Goal: Task Accomplishment & Management: Use online tool/utility

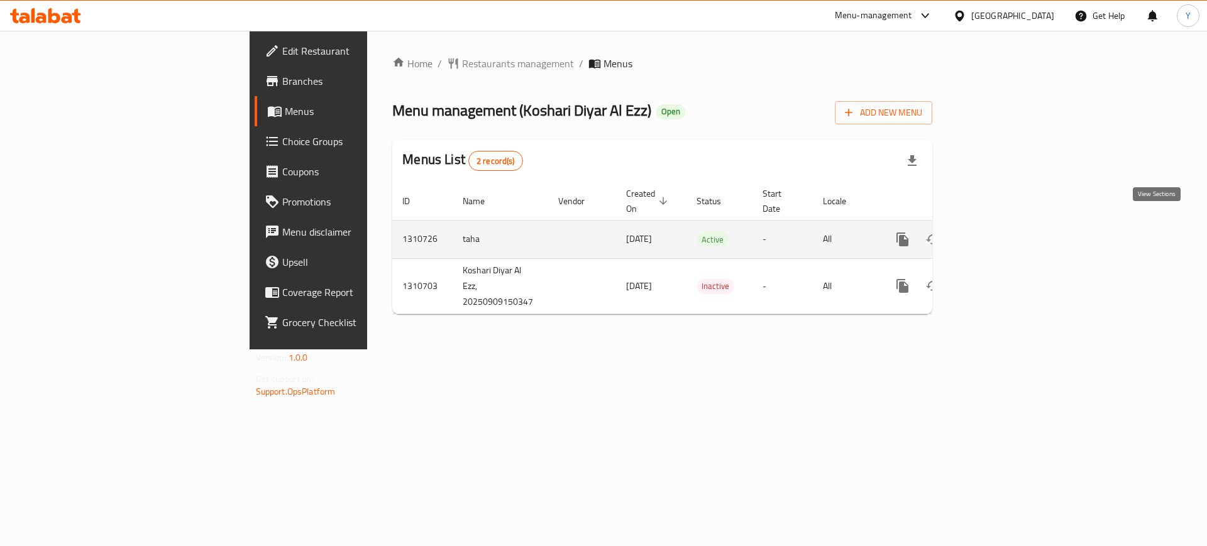
click at [1000, 232] on icon "enhanced table" at bounding box center [992, 239] width 15 height 15
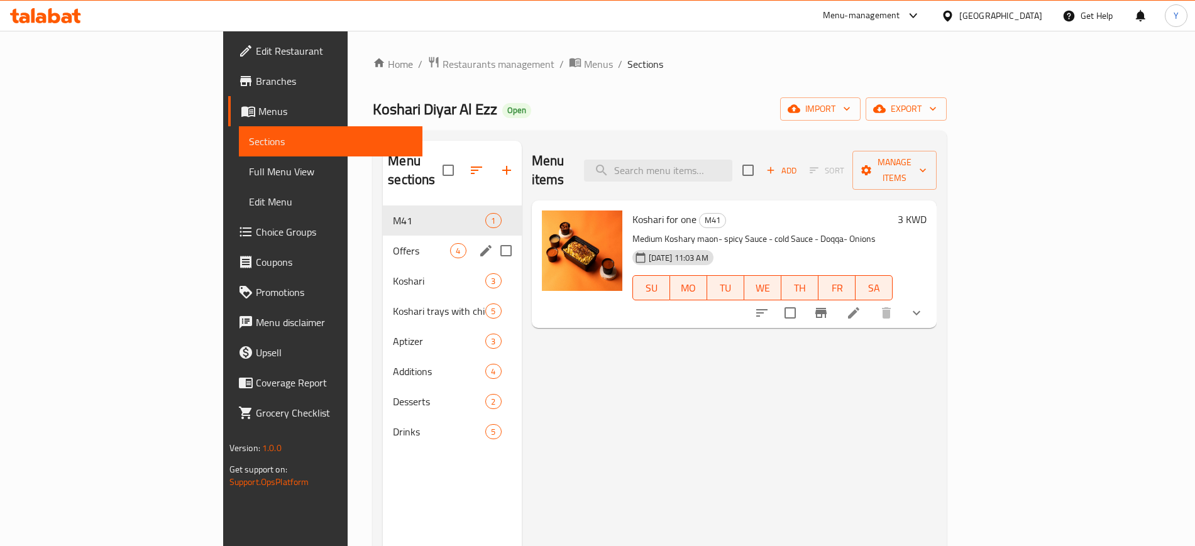
click at [383, 240] on div "Offers 4" at bounding box center [452, 251] width 138 height 30
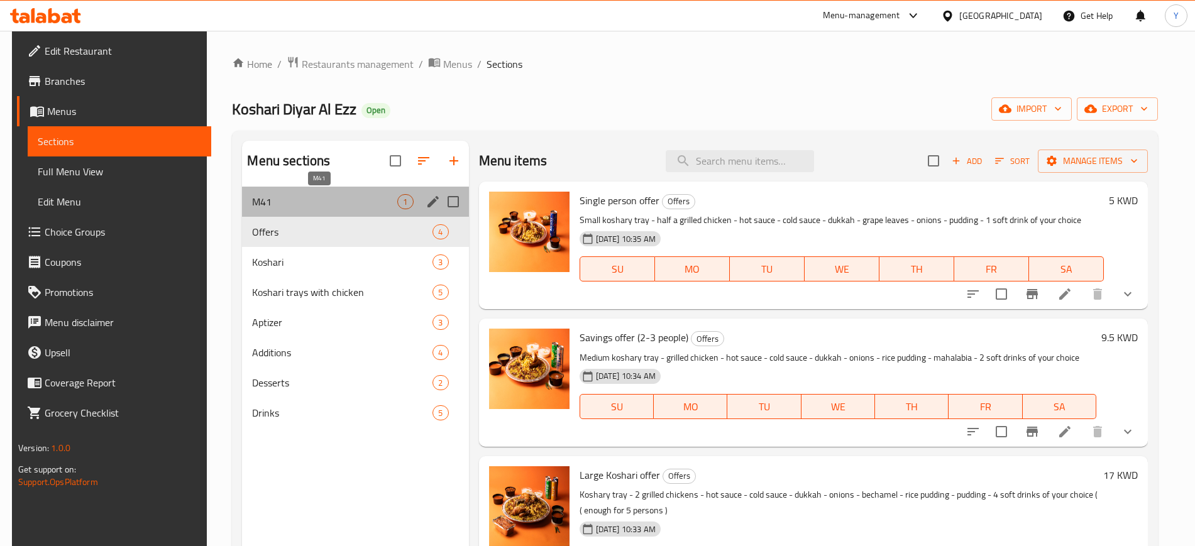
click at [317, 204] on span "M41" at bounding box center [324, 201] width 145 height 15
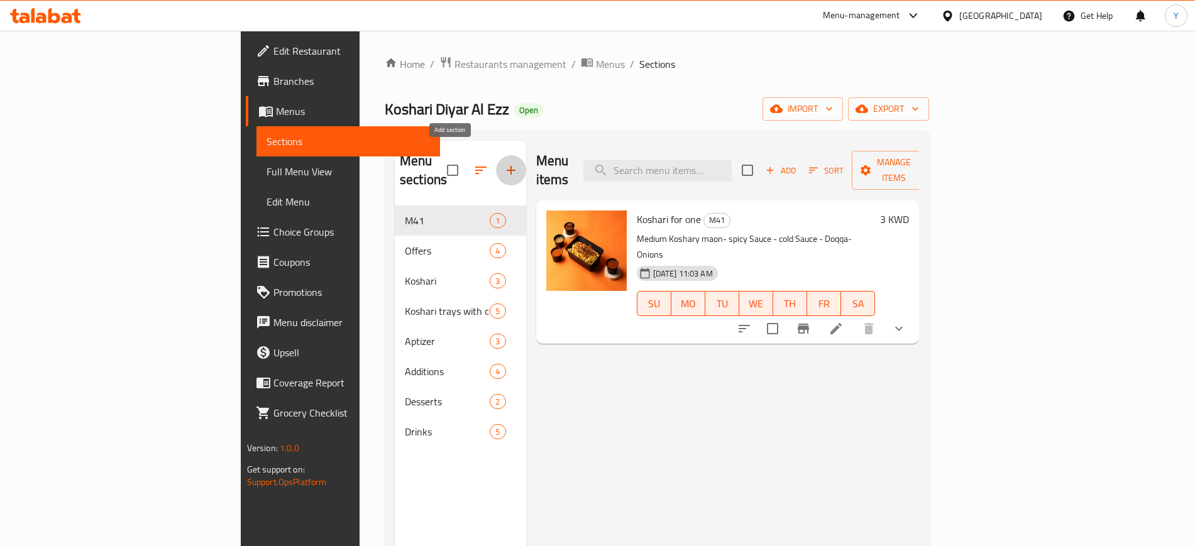
click at [503, 163] on icon "button" at bounding box center [510, 170] width 15 height 15
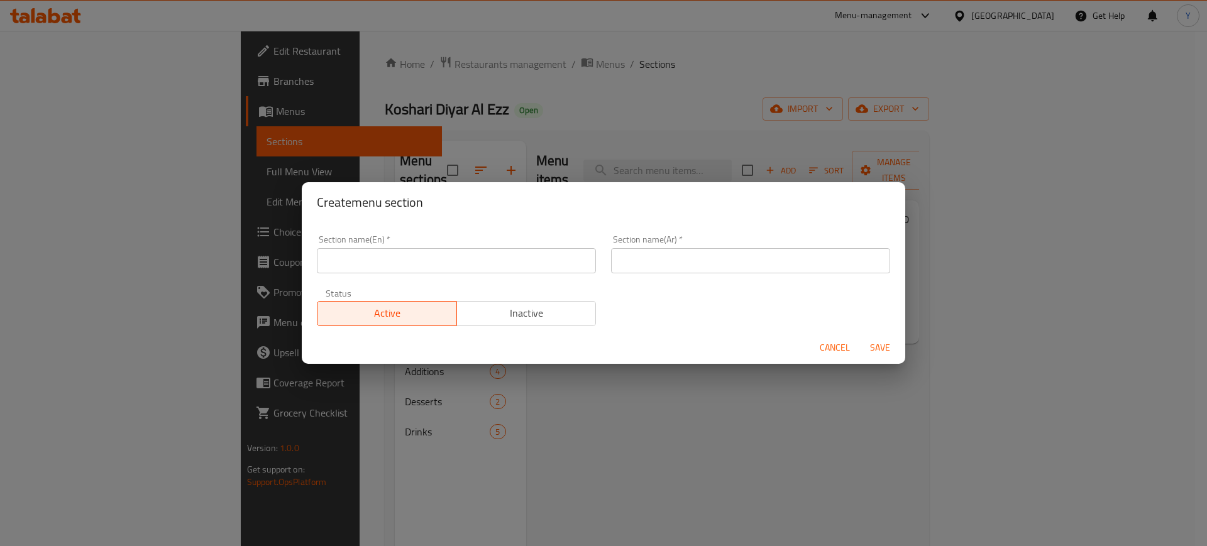
click at [443, 264] on input "text" at bounding box center [456, 260] width 279 height 25
type input "2KD Deals"
type input "عروض الدينارين"
click at [876, 351] on span "Save" at bounding box center [880, 348] width 30 height 16
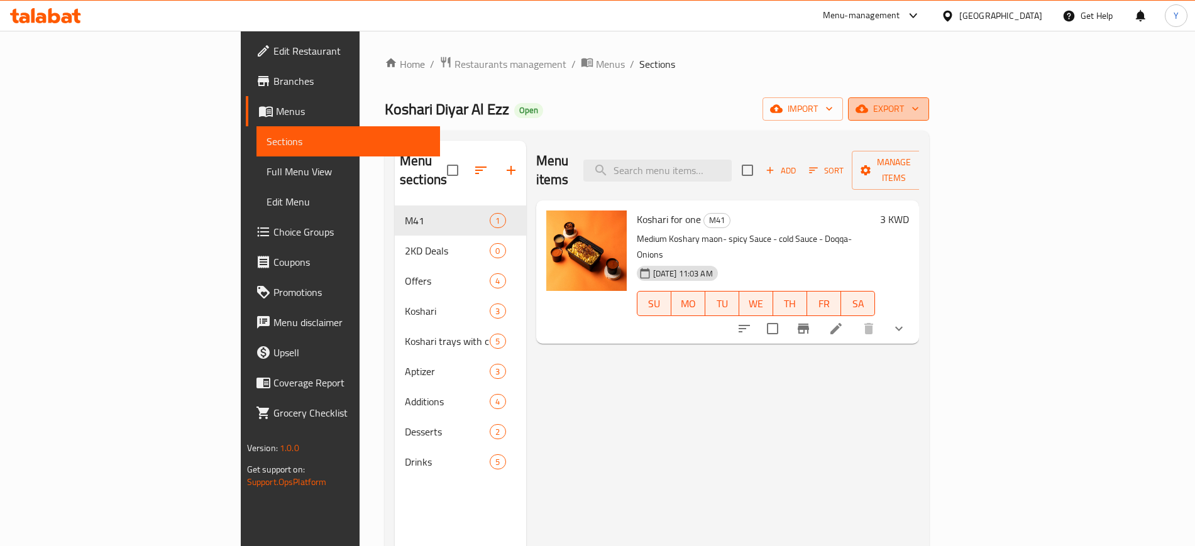
click at [921, 105] on icon "button" at bounding box center [915, 108] width 13 height 13
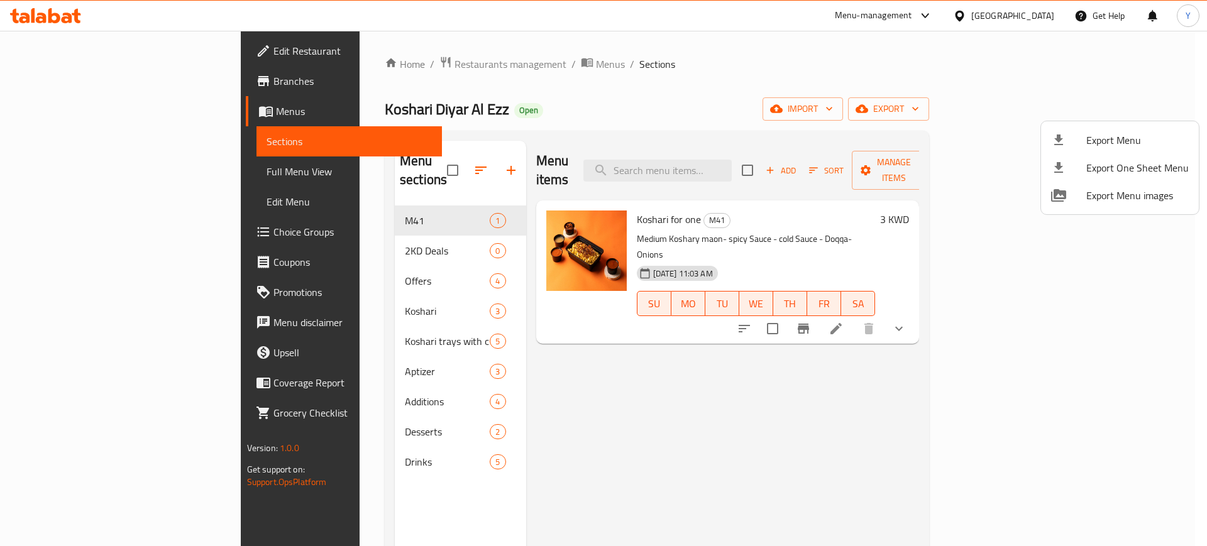
click at [1127, 233] on div at bounding box center [603, 273] width 1207 height 546
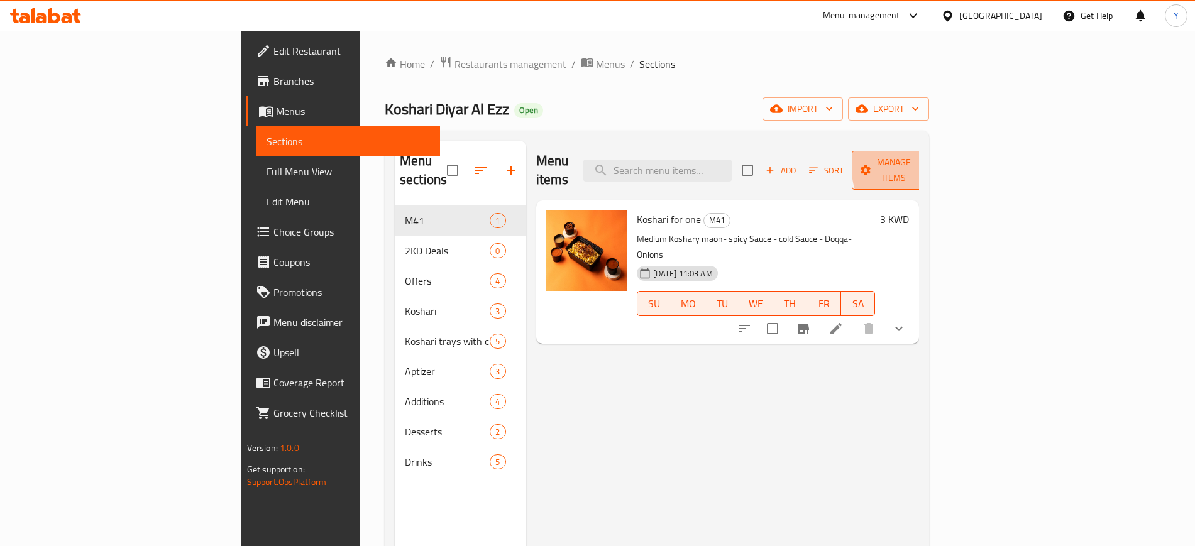
click at [925, 169] on icon "button" at bounding box center [922, 171] width 6 height 4
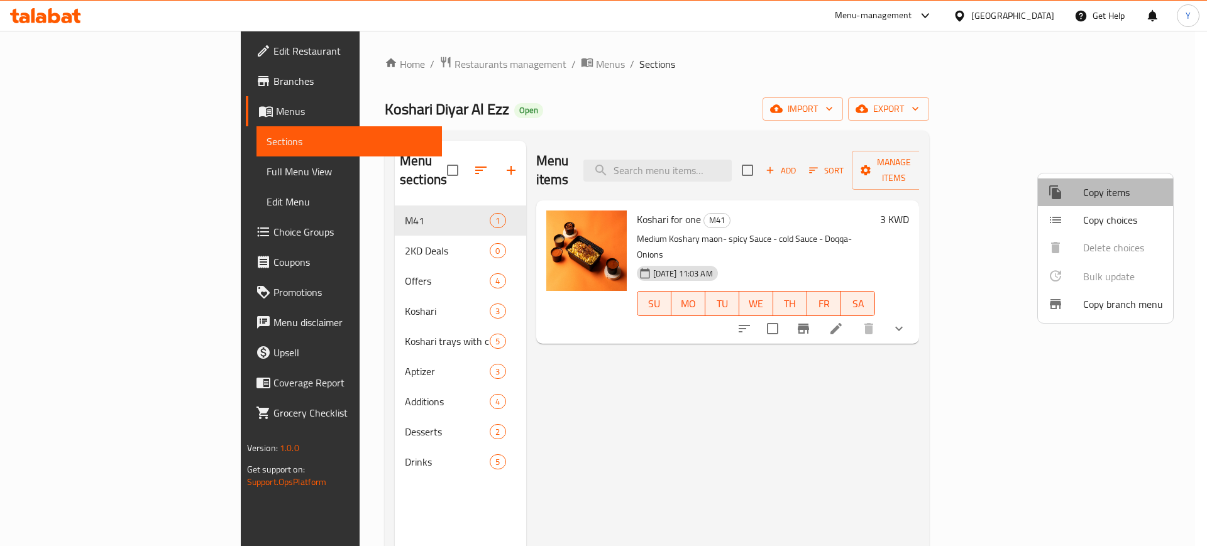
click at [1109, 191] on span "Copy items" at bounding box center [1123, 192] width 80 height 15
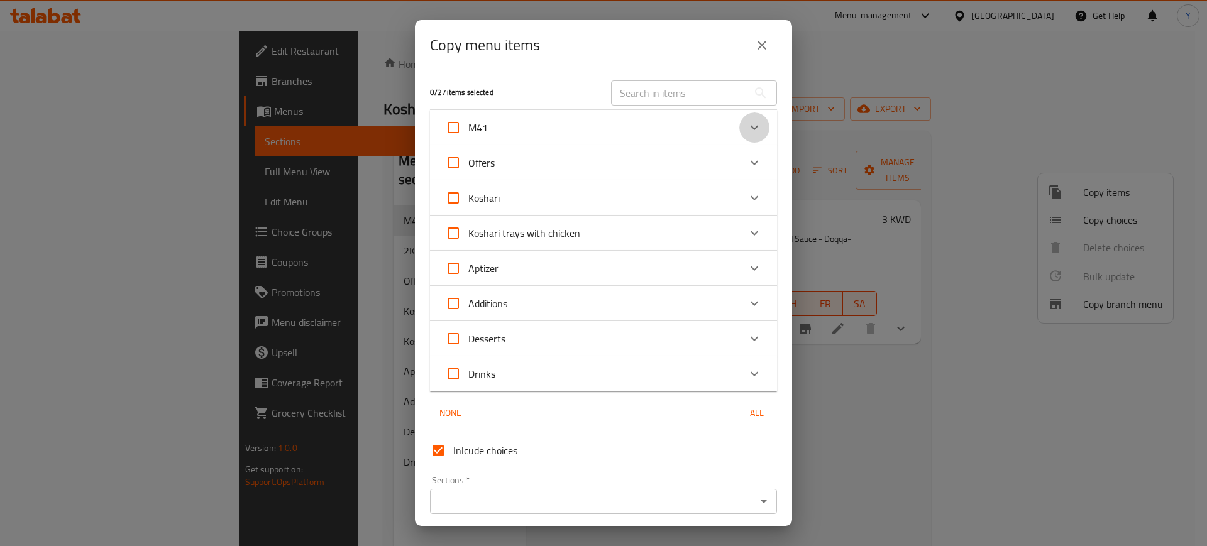
click at [747, 129] on icon "Expand" at bounding box center [754, 127] width 15 height 15
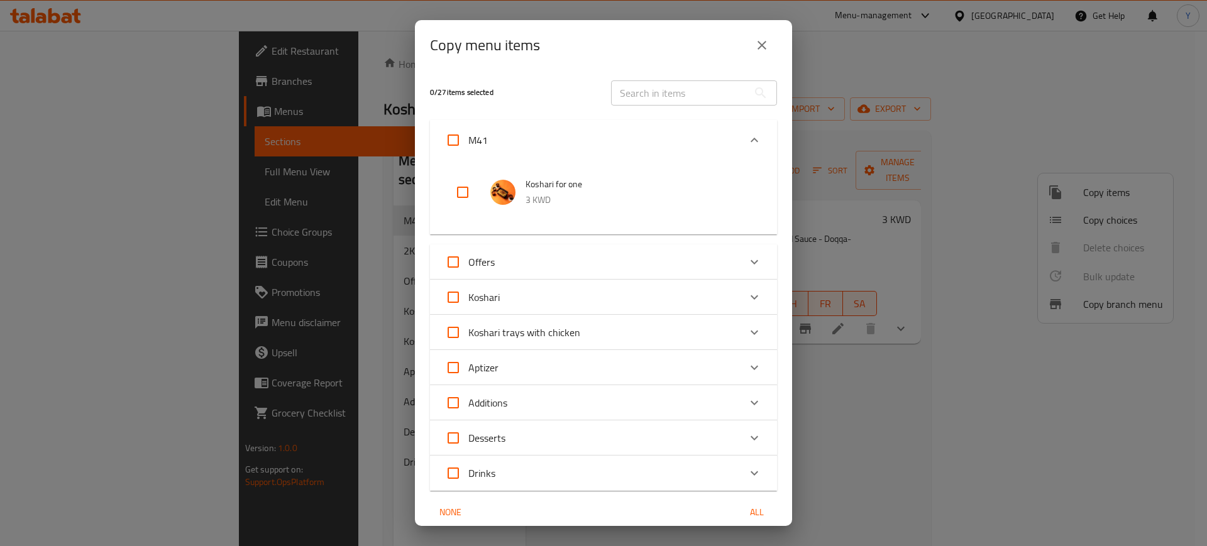
click at [456, 193] on input "checkbox" at bounding box center [462, 192] width 30 height 30
checkbox input "true"
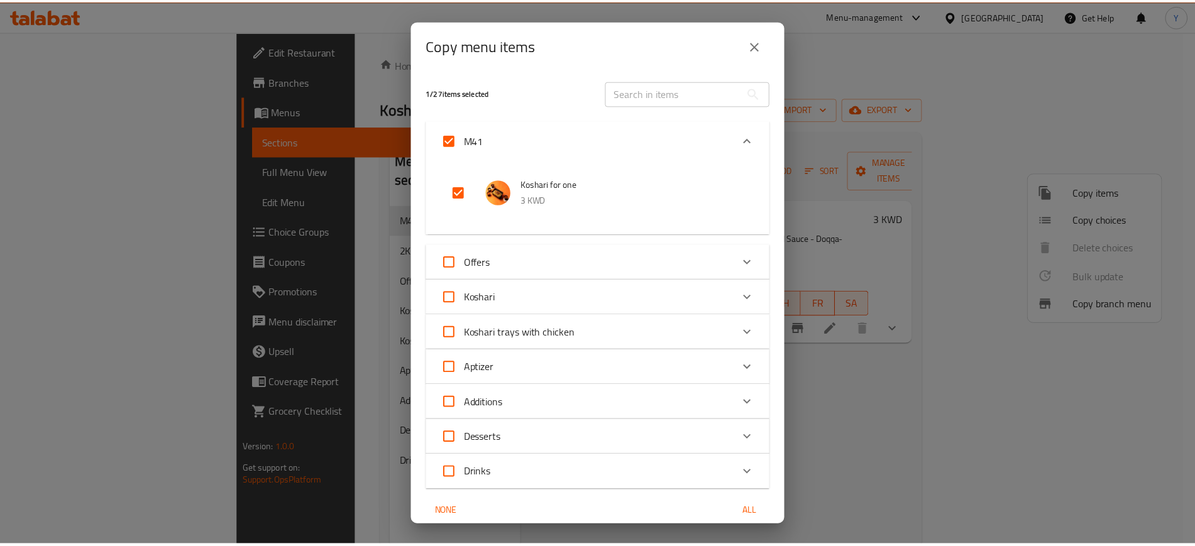
scroll to position [146, 0]
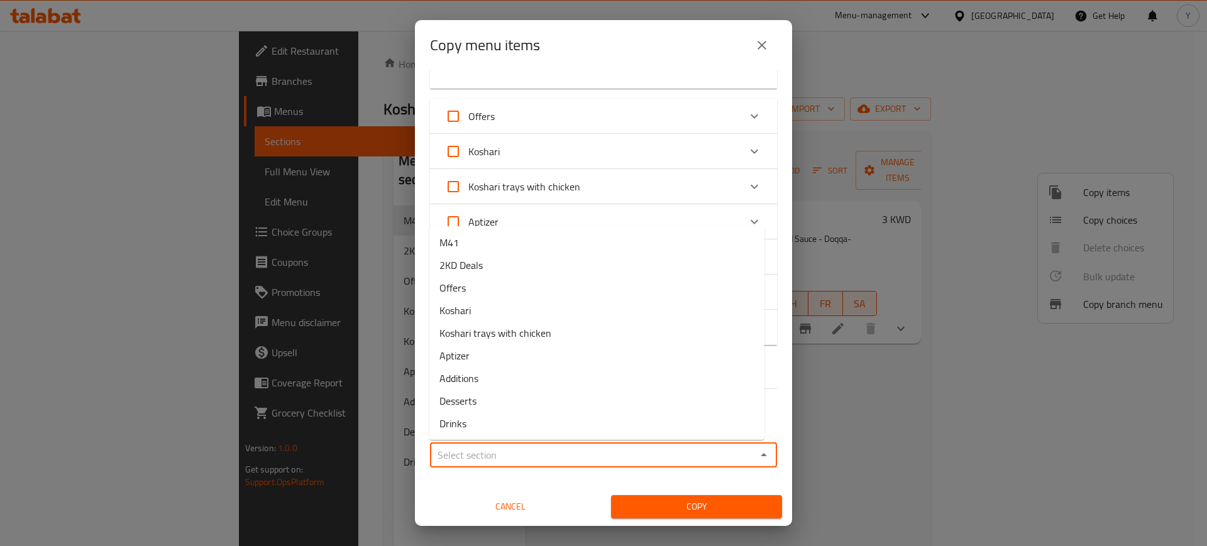
click at [614, 451] on input "Sections   *" at bounding box center [593, 455] width 319 height 18
click at [478, 265] on span "2KD Deals" at bounding box center [460, 265] width 43 height 15
type input "2KD Deals"
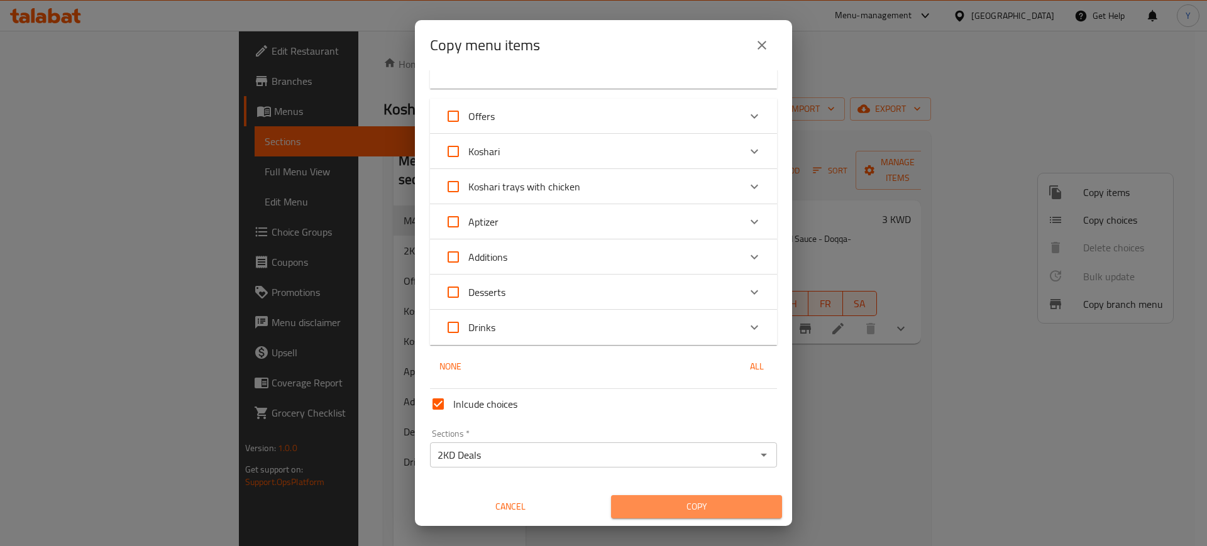
click at [698, 496] on button "Copy" at bounding box center [696, 506] width 171 height 23
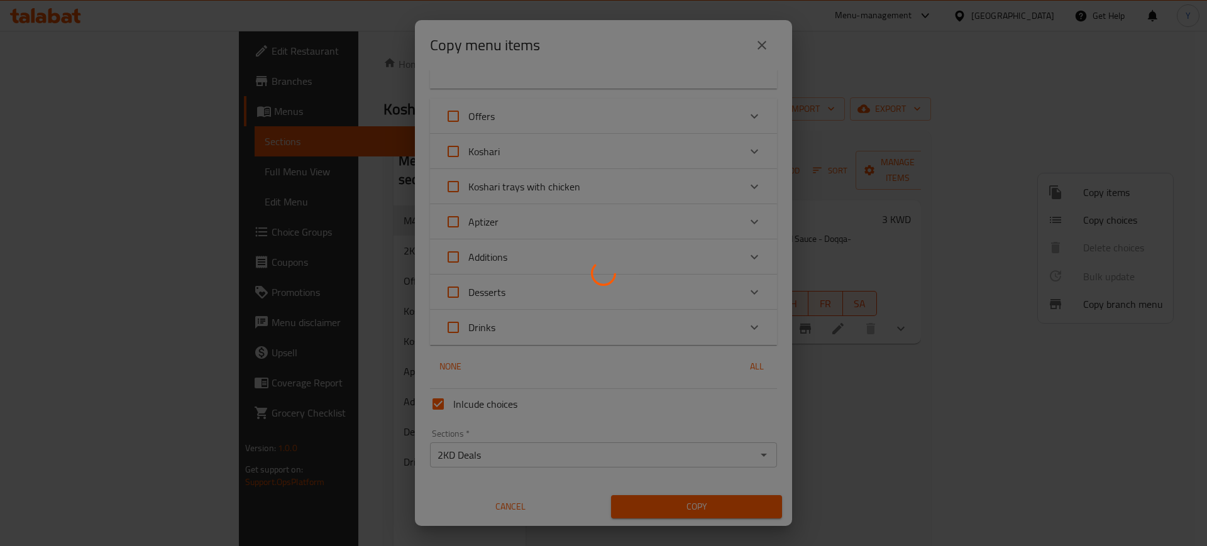
click at [901, 380] on div at bounding box center [603, 273] width 1207 height 546
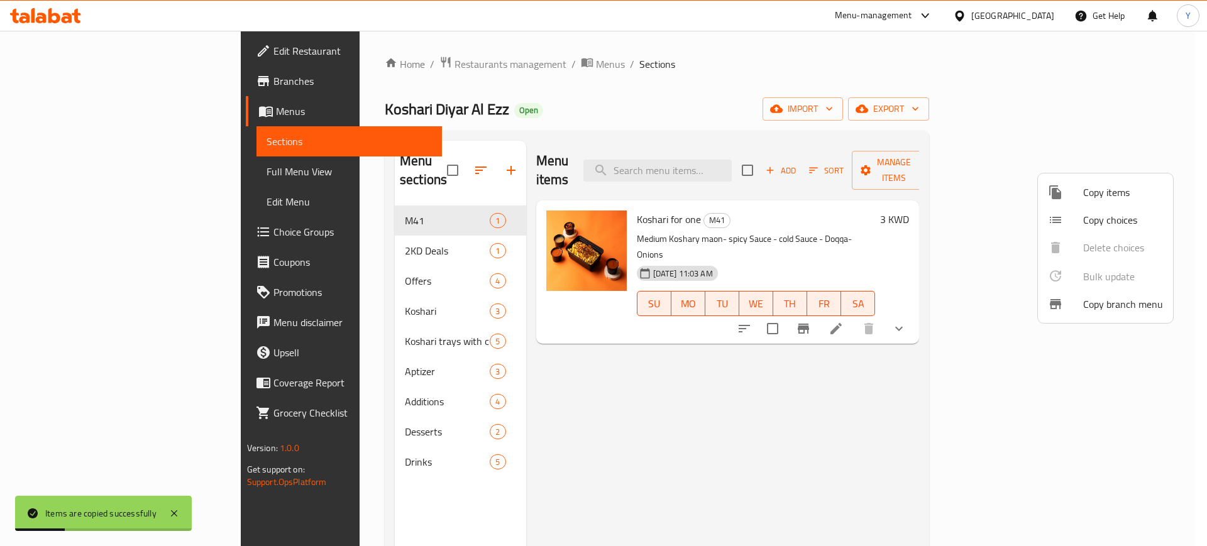
click at [901, 380] on div at bounding box center [603, 273] width 1207 height 546
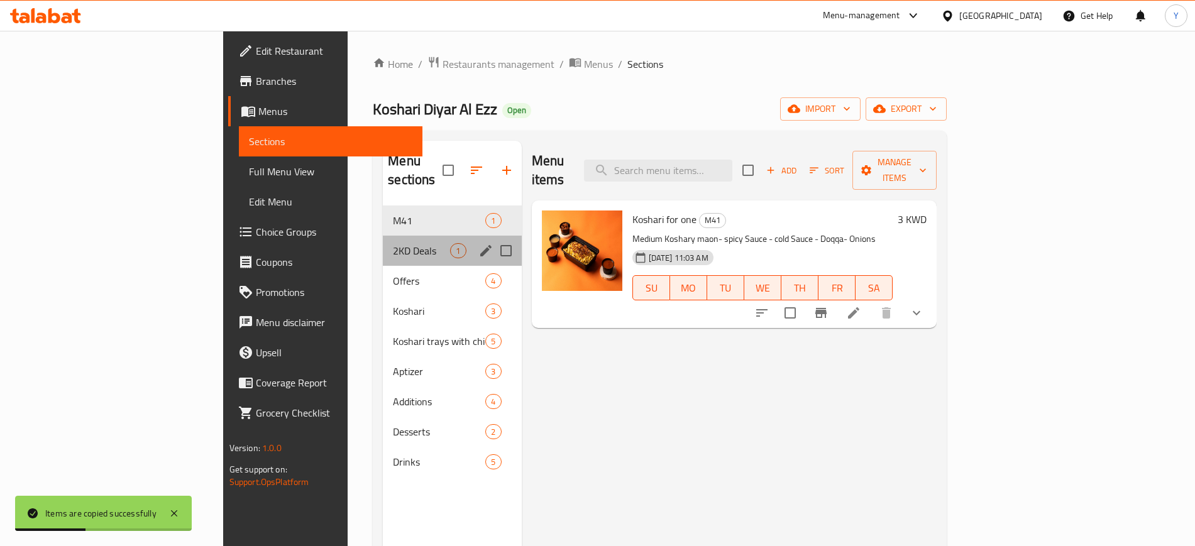
click at [383, 239] on div "2KD Deals 1" at bounding box center [452, 251] width 138 height 30
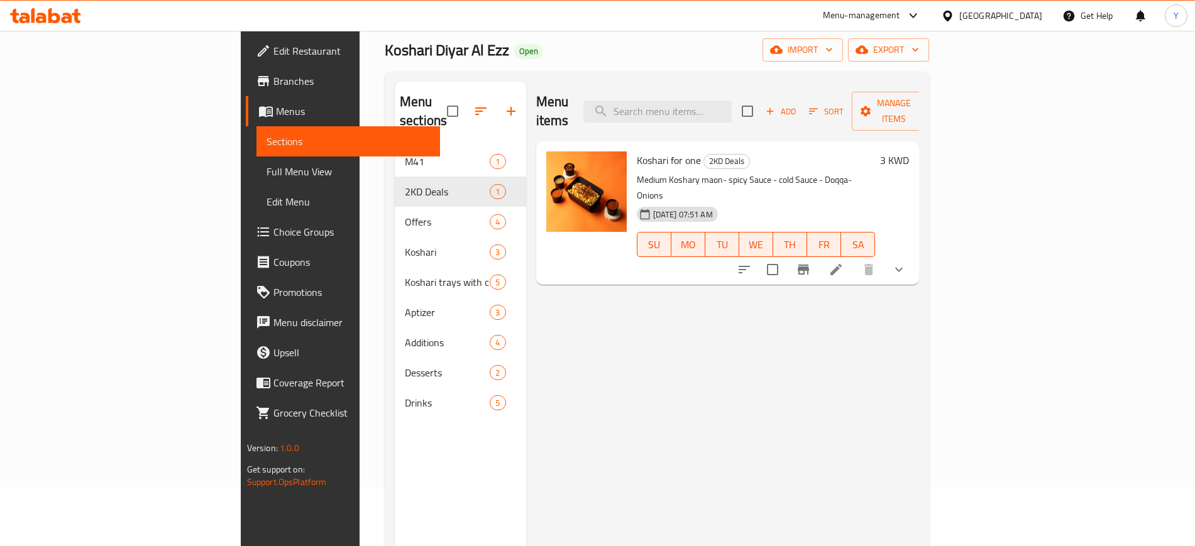
scroll to position [58, 0]
